Goal: Task Accomplishment & Management: Manage account settings

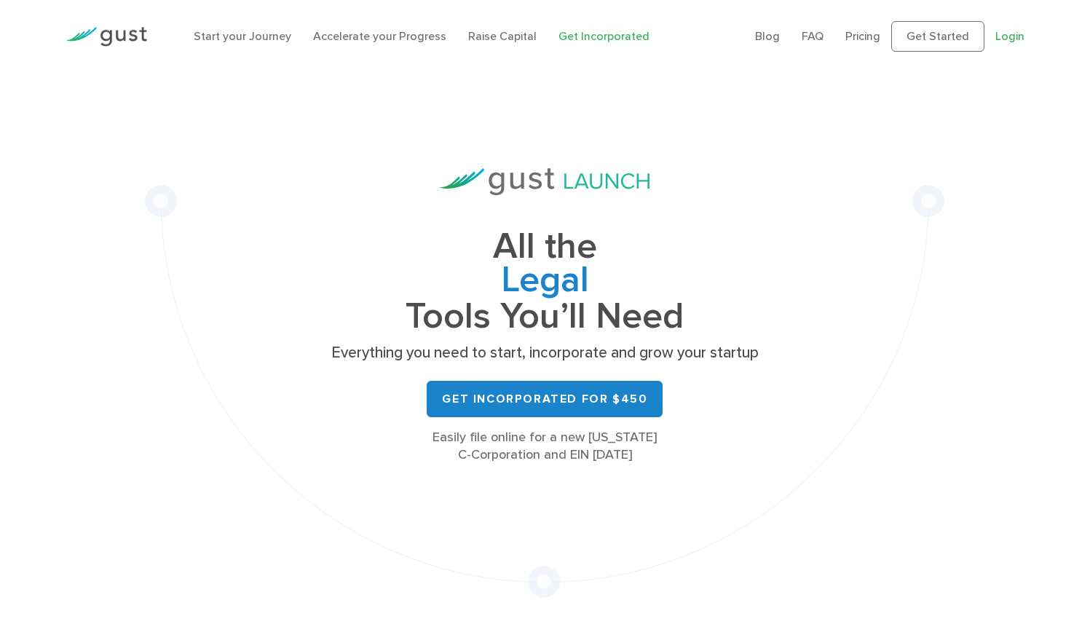
click at [1010, 43] on link "Login" at bounding box center [1010, 36] width 29 height 14
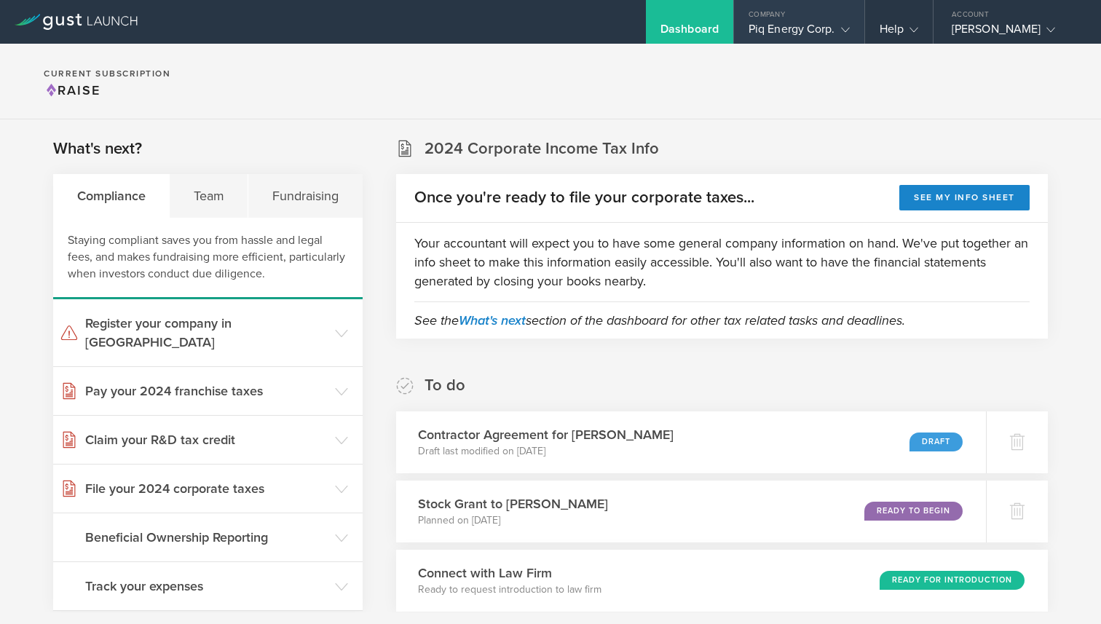
click at [796, 28] on div "Piq Energy Corp." at bounding box center [799, 33] width 101 height 22
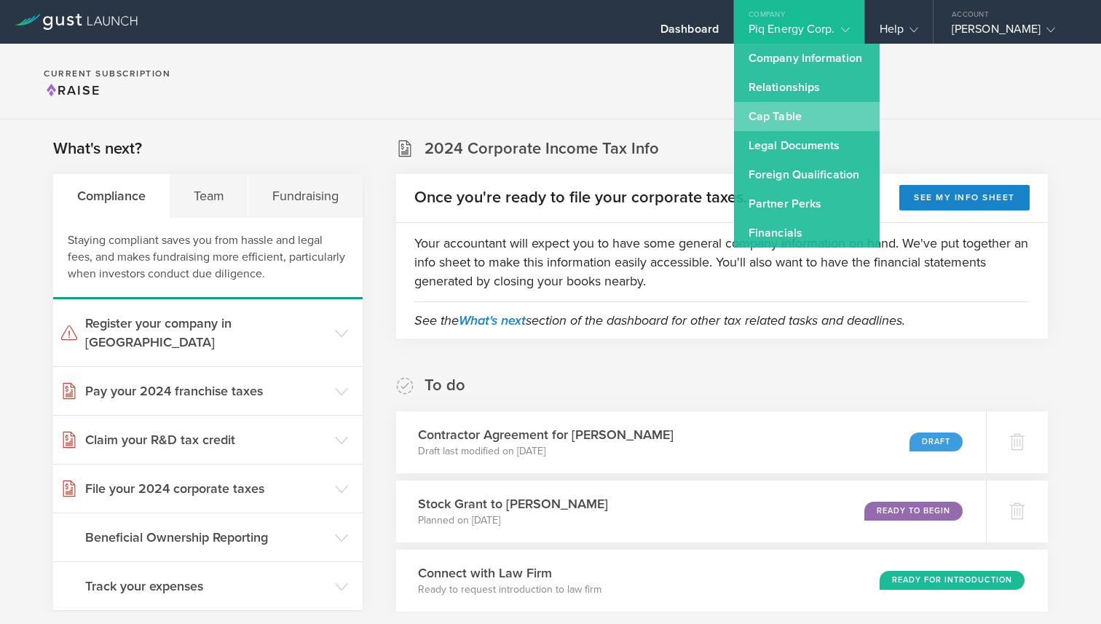
click at [774, 112] on link "Cap Table" at bounding box center [807, 116] width 146 height 29
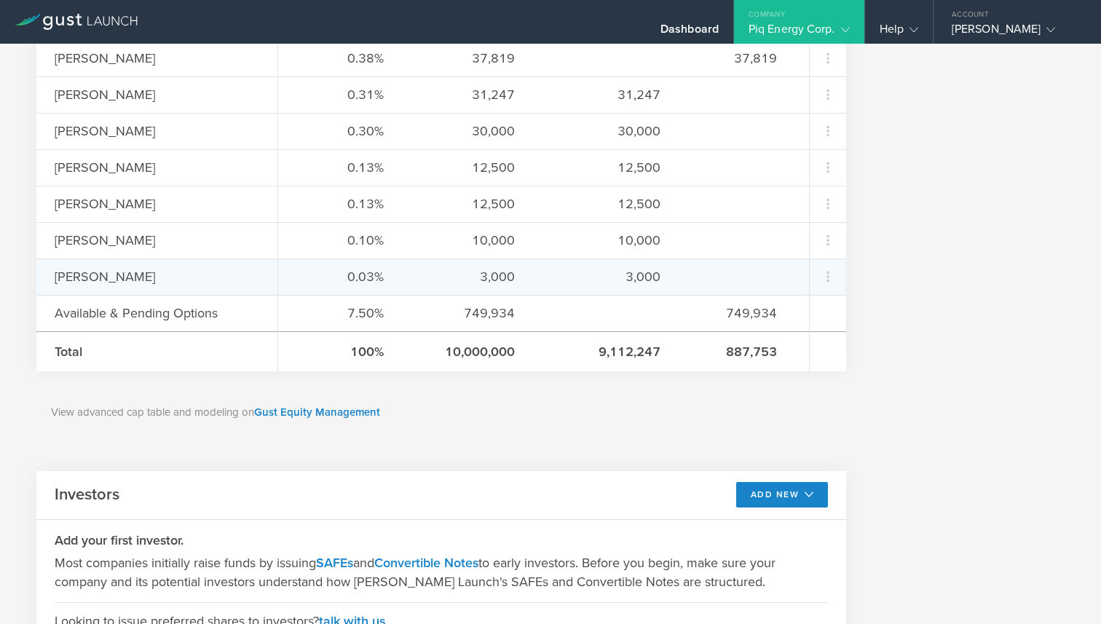
scroll to position [787, 0]
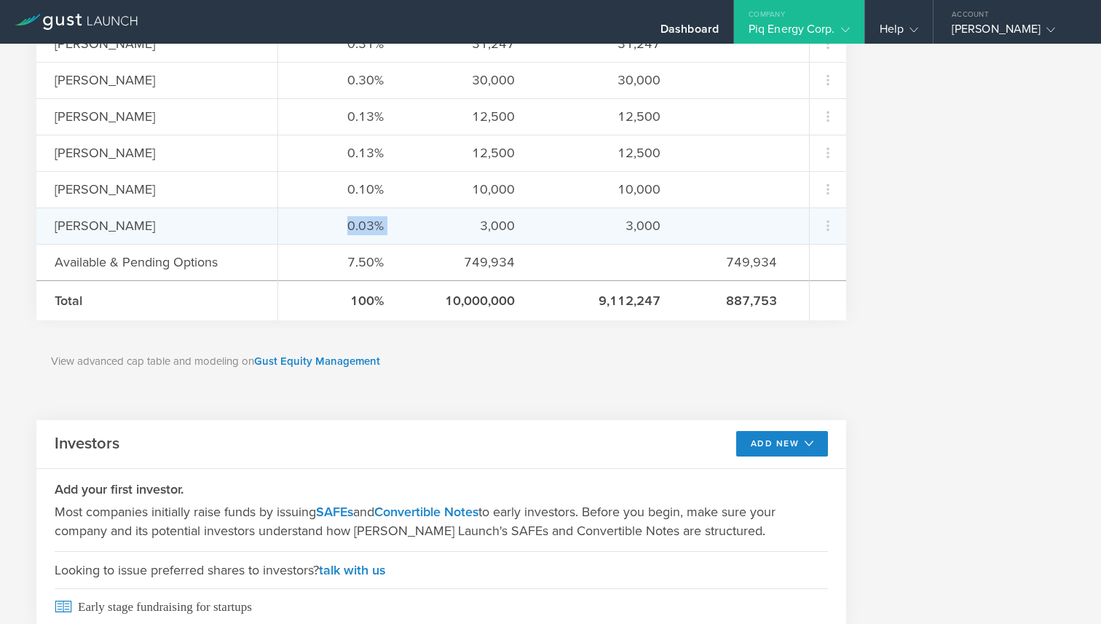
drag, startPoint x: 274, startPoint y: 231, endPoint x: 468, endPoint y: 232, distance: 193.8
click at [414, 229] on div "0.03% 3,000 3,000" at bounding box center [543, 226] width 531 height 36
drag, startPoint x: 500, startPoint y: 233, endPoint x: 514, endPoint y: 231, distance: 14.7
click at [508, 232] on div "0.03% 3,000 3,000" at bounding box center [543, 226] width 531 height 36
drag, startPoint x: 451, startPoint y: 233, endPoint x: 384, endPoint y: 229, distance: 67.1
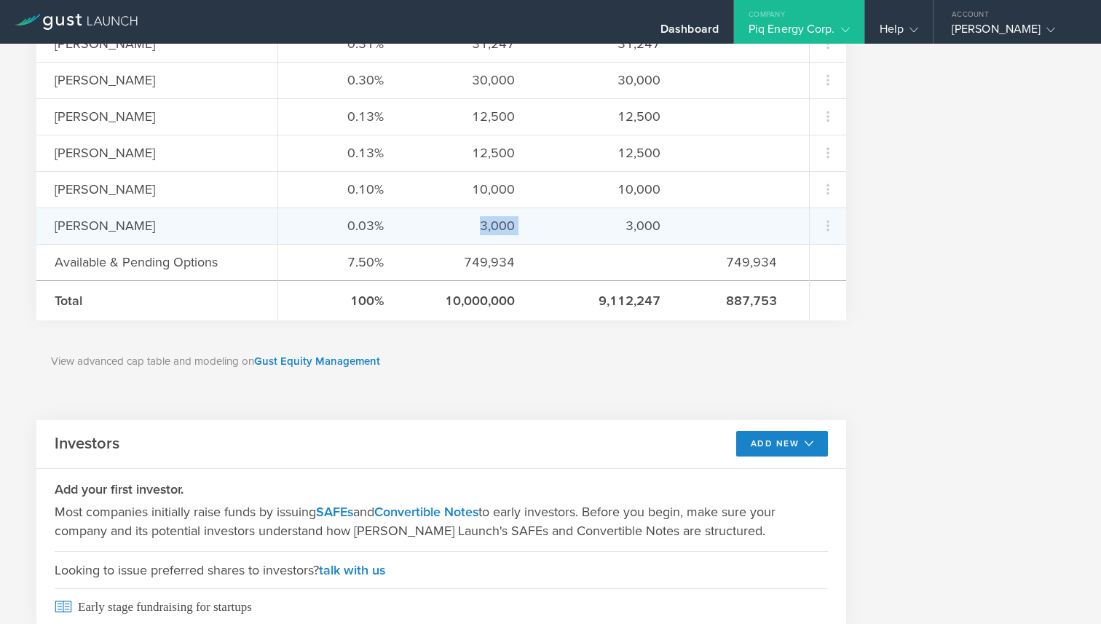
click at [384, 229] on div "0.03% 3,000 3,000" at bounding box center [543, 226] width 531 height 36
click at [420, 229] on div "3,000" at bounding box center [467, 225] width 95 height 19
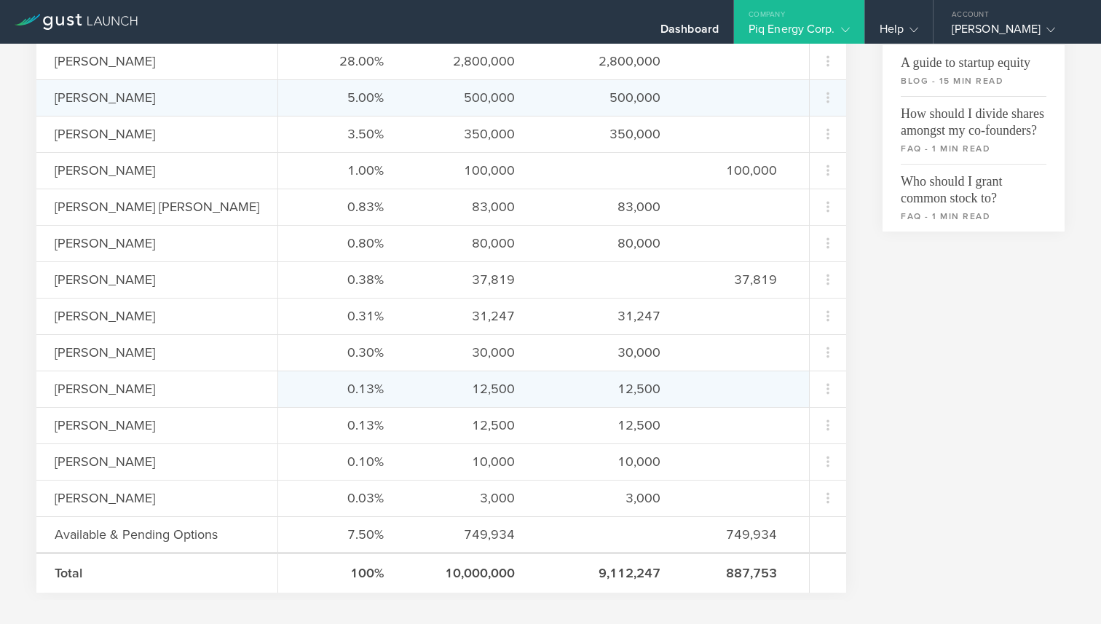
scroll to position [560, 0]
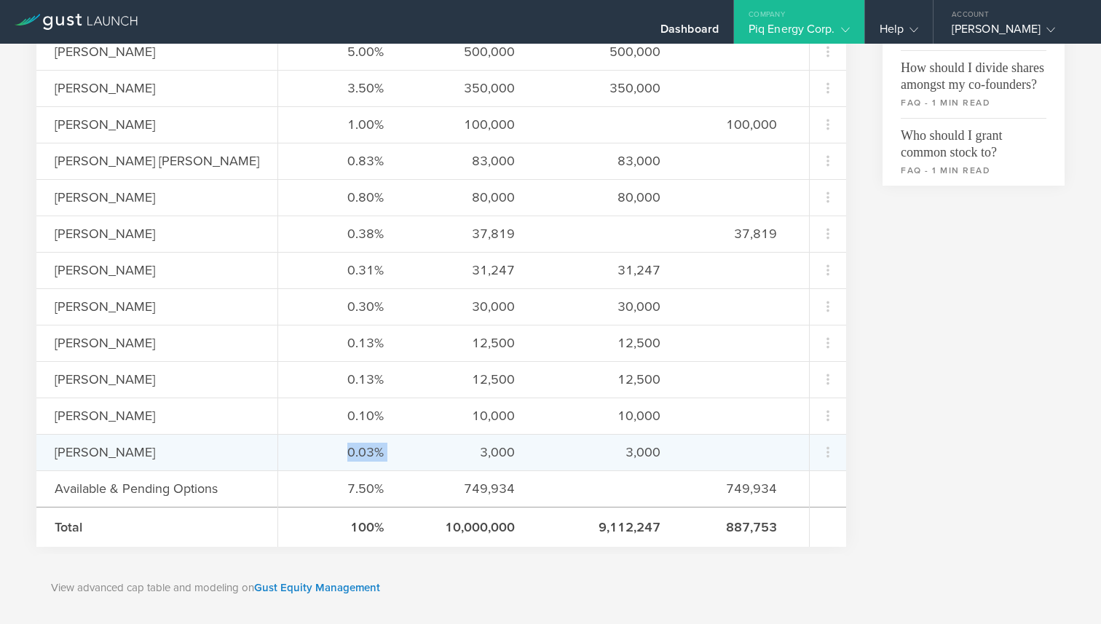
drag, startPoint x: 279, startPoint y: 452, endPoint x: 374, endPoint y: 453, distance: 95.4
click at [374, 453] on div "0.03% 3,000 3,000" at bounding box center [543, 452] width 531 height 36
drag, startPoint x: 319, startPoint y: 455, endPoint x: 344, endPoint y: 455, distance: 24.8
click at [344, 455] on div "0.03% 3,000 3,000" at bounding box center [543, 452] width 531 height 36
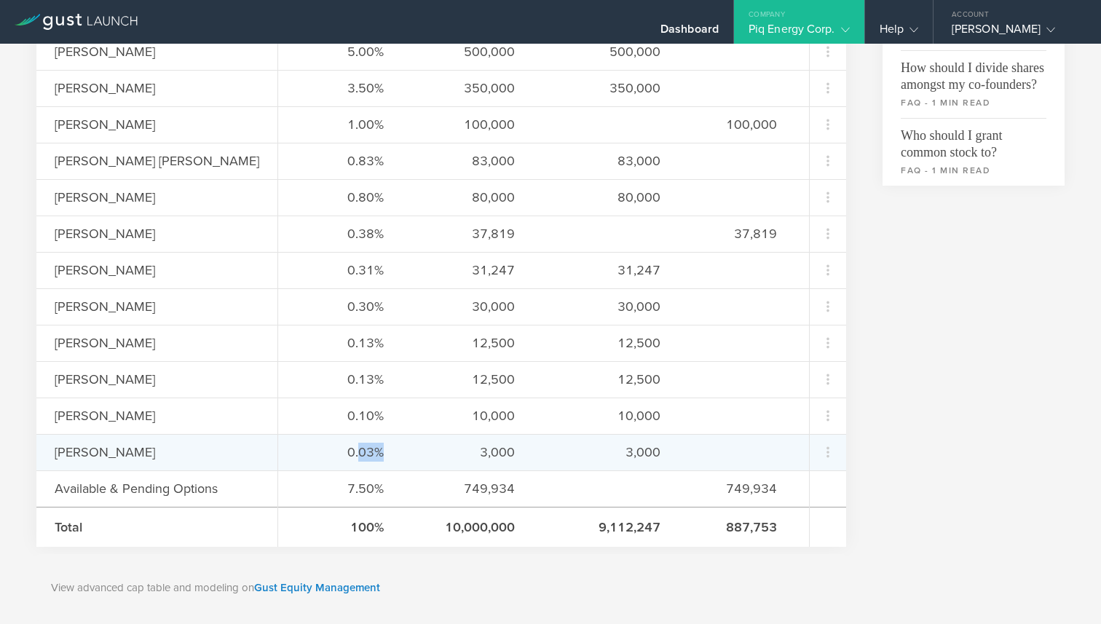
click at [344, 455] on div "0.03% 3,000 3,000" at bounding box center [543, 452] width 531 height 36
drag, startPoint x: 350, startPoint y: 453, endPoint x: 310, endPoint y: 452, distance: 39.4
click at [310, 452] on div "0.03% 3,000 3,000" at bounding box center [543, 452] width 531 height 36
click at [310, 452] on div "0.03%" at bounding box center [339, 452] width 87 height 19
click at [321, 452] on div "0.03%" at bounding box center [339, 452] width 87 height 19
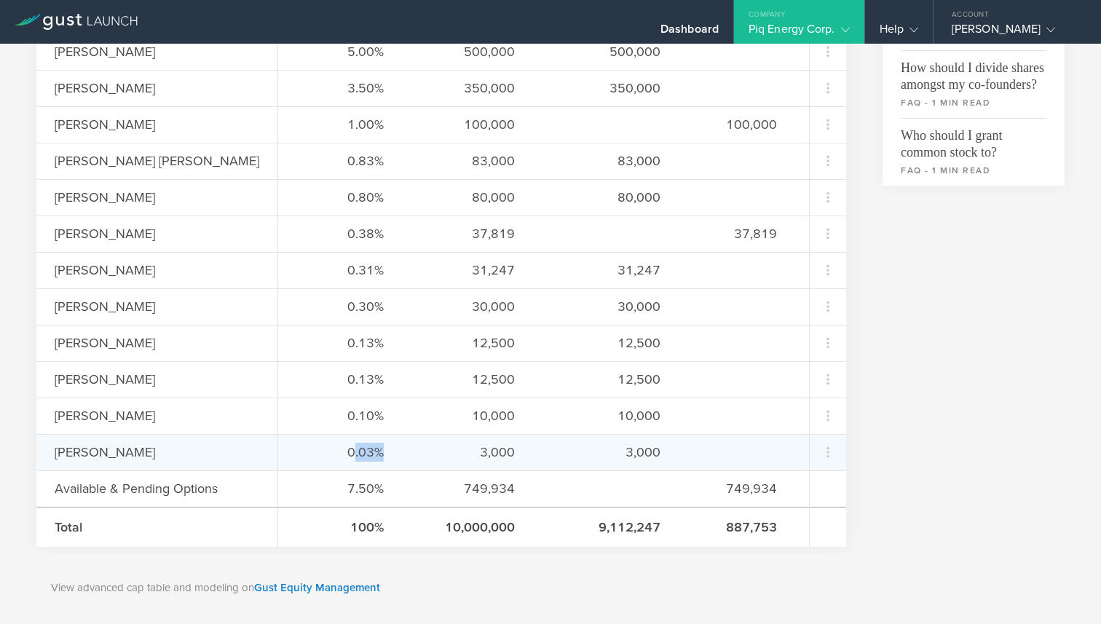
drag, startPoint x: 315, startPoint y: 452, endPoint x: 345, endPoint y: 452, distance: 29.9
click at [345, 452] on div "0.03% 3,000 3,000" at bounding box center [543, 452] width 531 height 36
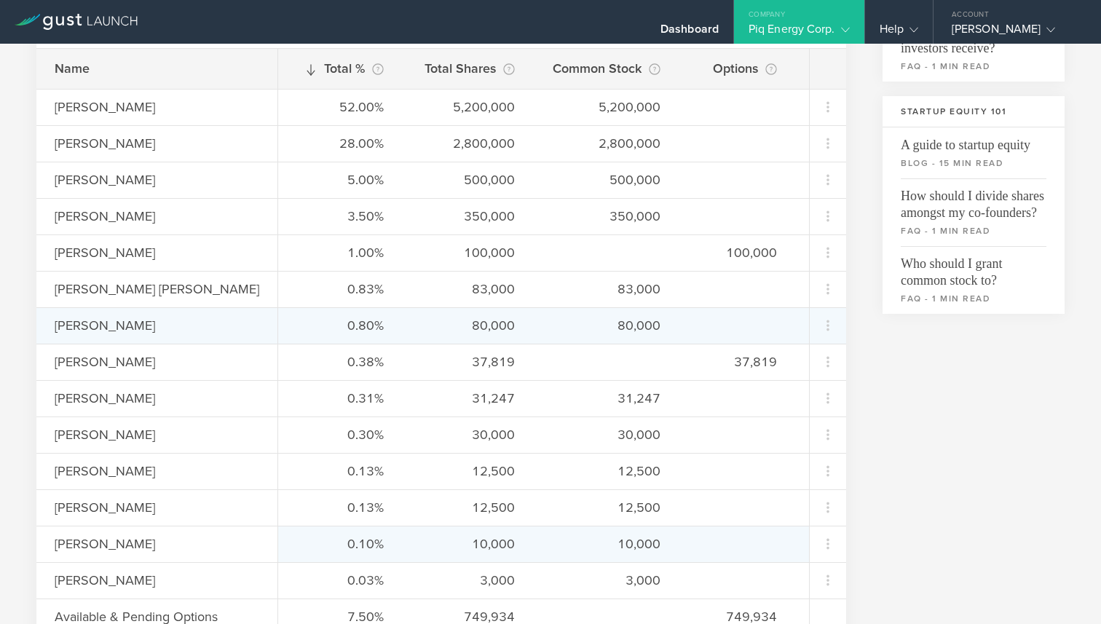
scroll to position [440, 0]
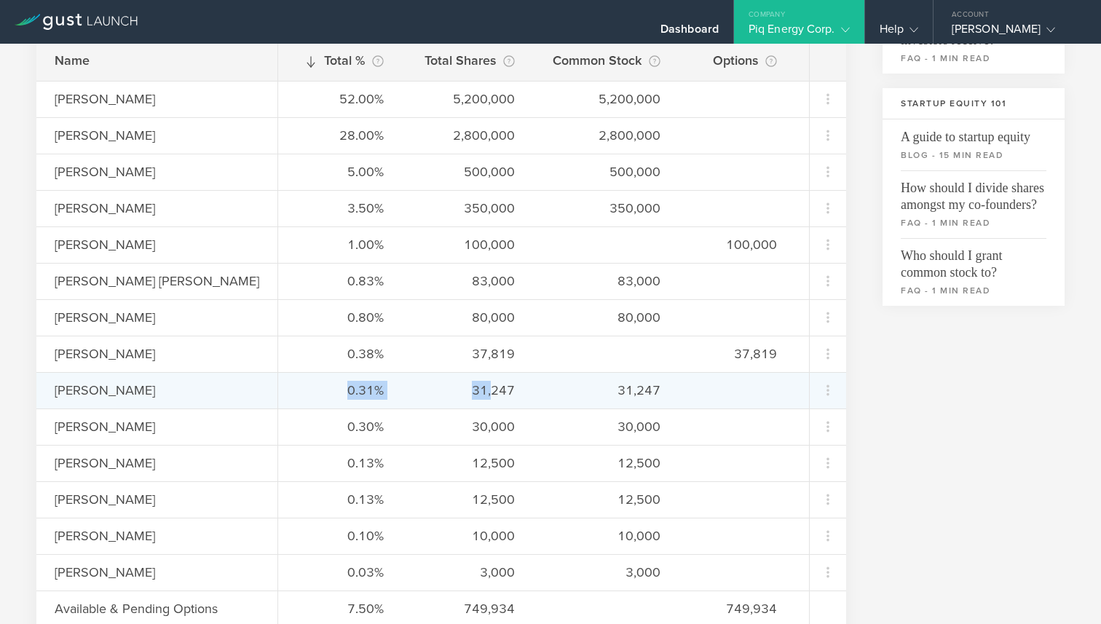
drag, startPoint x: 310, startPoint y: 388, endPoint x: 449, endPoint y: 394, distance: 140.0
click at [449, 394] on div "0.31% 31,247 31,247" at bounding box center [543, 390] width 531 height 36
click at [449, 394] on div "31,247" at bounding box center [467, 390] width 95 height 19
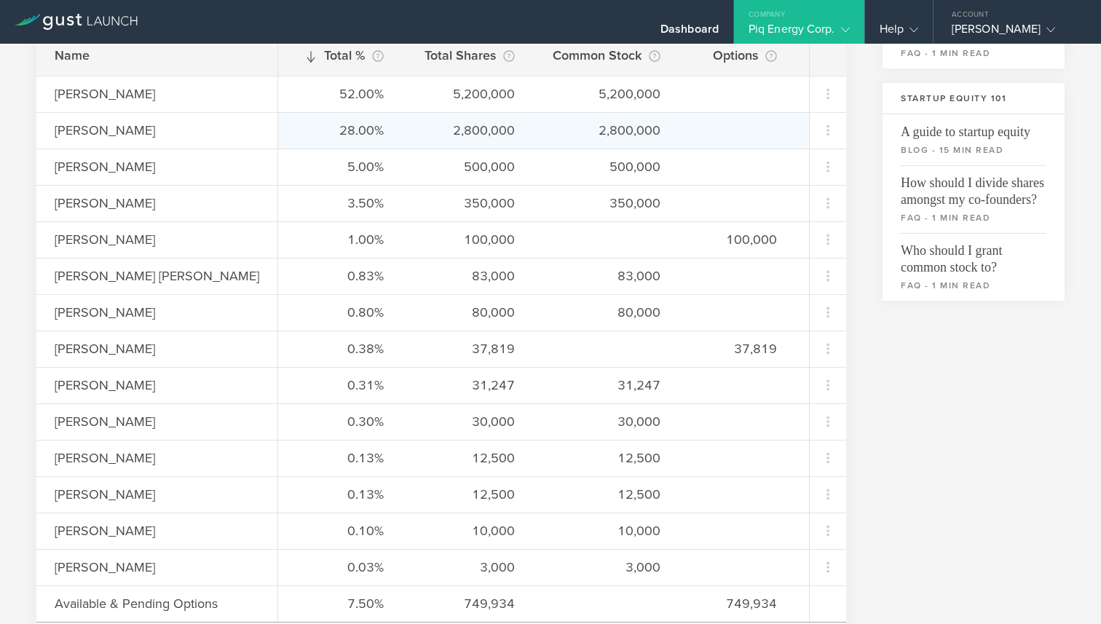
scroll to position [441, 0]
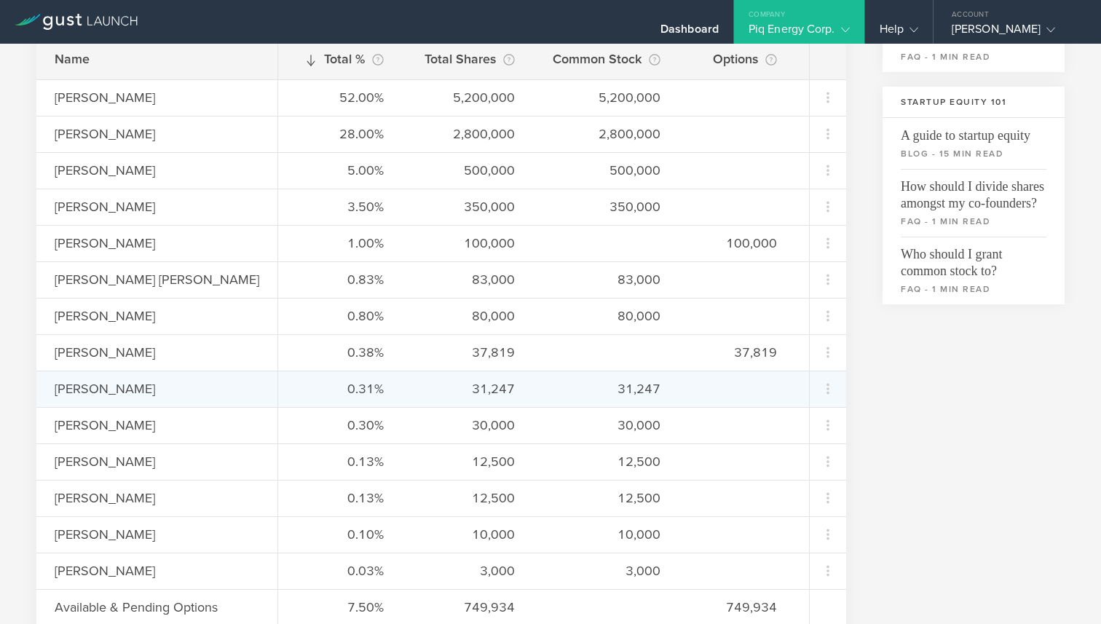
click at [573, 385] on div "31,247" at bounding box center [605, 388] width 109 height 19
